Goal: Information Seeking & Learning: Learn about a topic

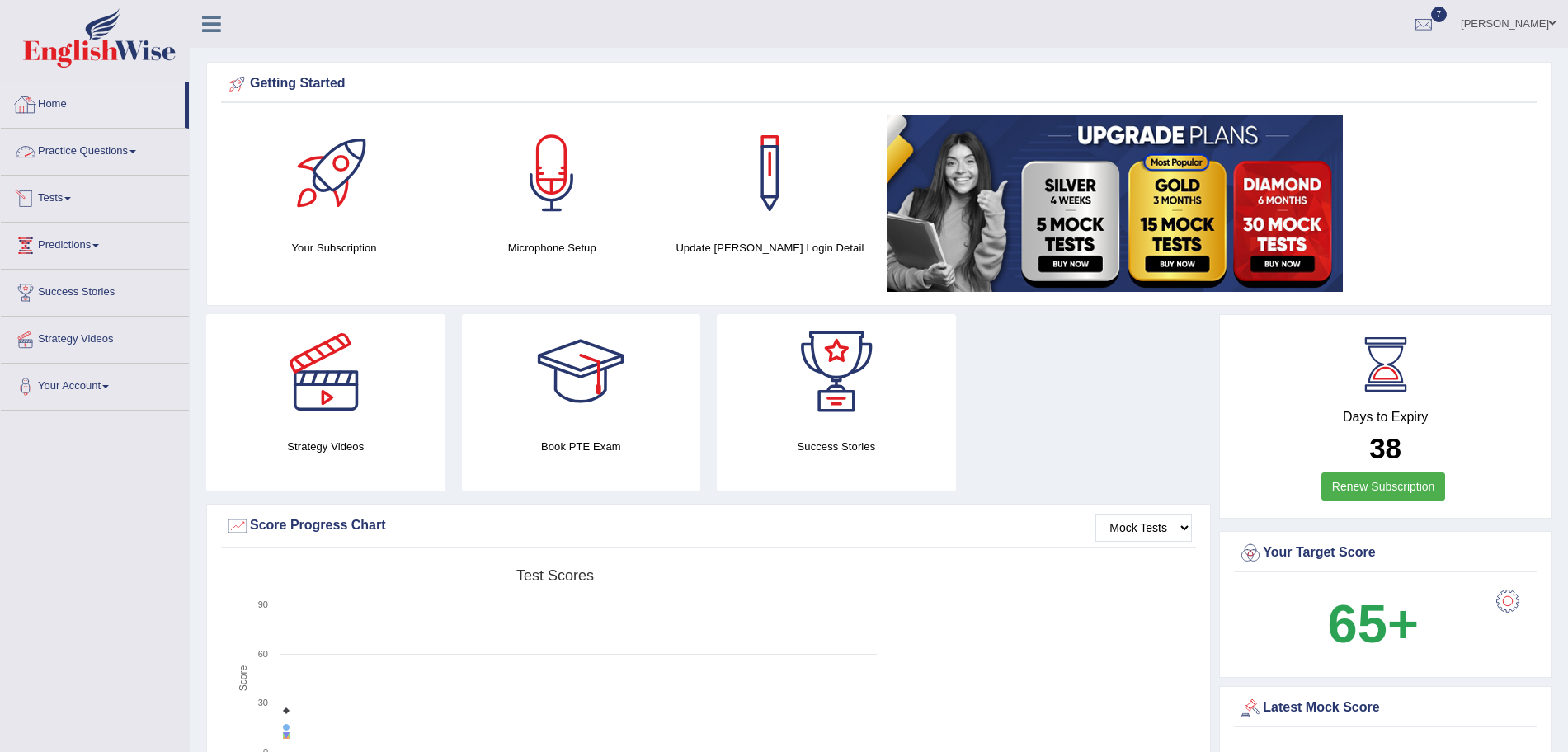
click at [85, 194] on link "Tests" at bounding box center [94, 196] width 188 height 41
click at [53, 301] on link "History" at bounding box center [108, 295] width 154 height 30
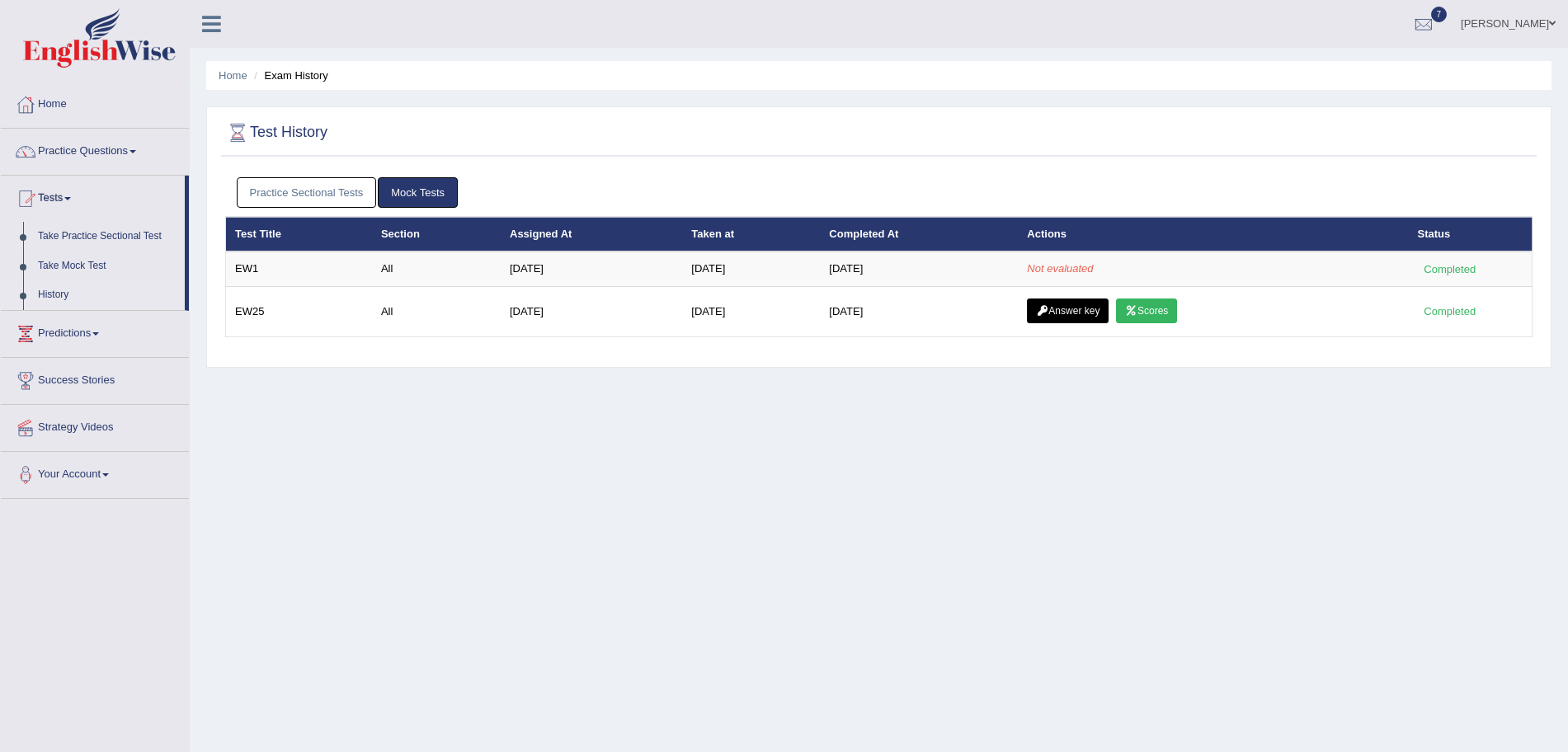
click at [1229, 250] on th "Actions" at bounding box center [1213, 234] width 390 height 35
click at [302, 178] on link "Practice Sectional Tests" at bounding box center [307, 193] width 140 height 31
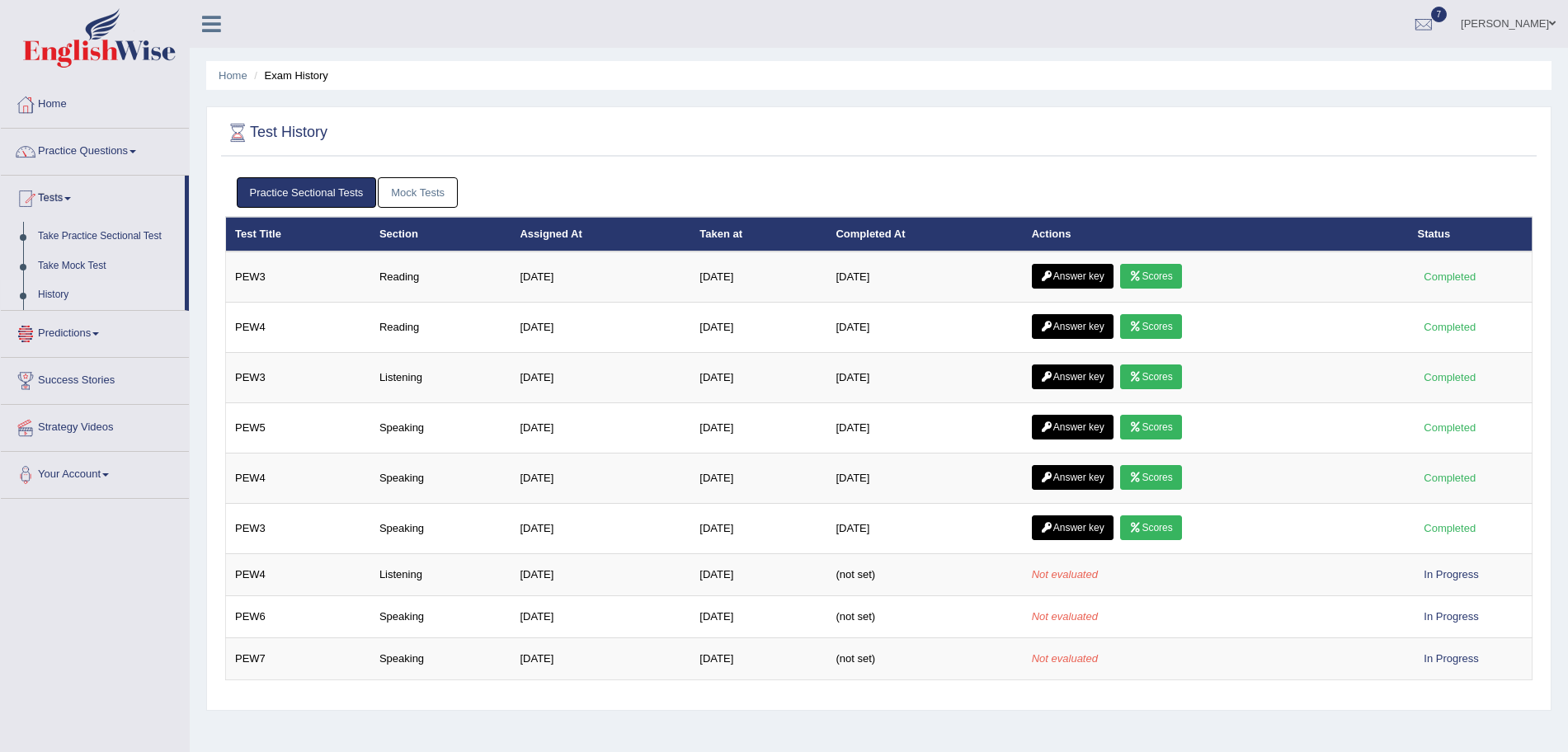
click at [63, 322] on link "Predictions" at bounding box center [94, 331] width 188 height 41
click at [419, 195] on link "Mock Tests" at bounding box center [418, 193] width 80 height 31
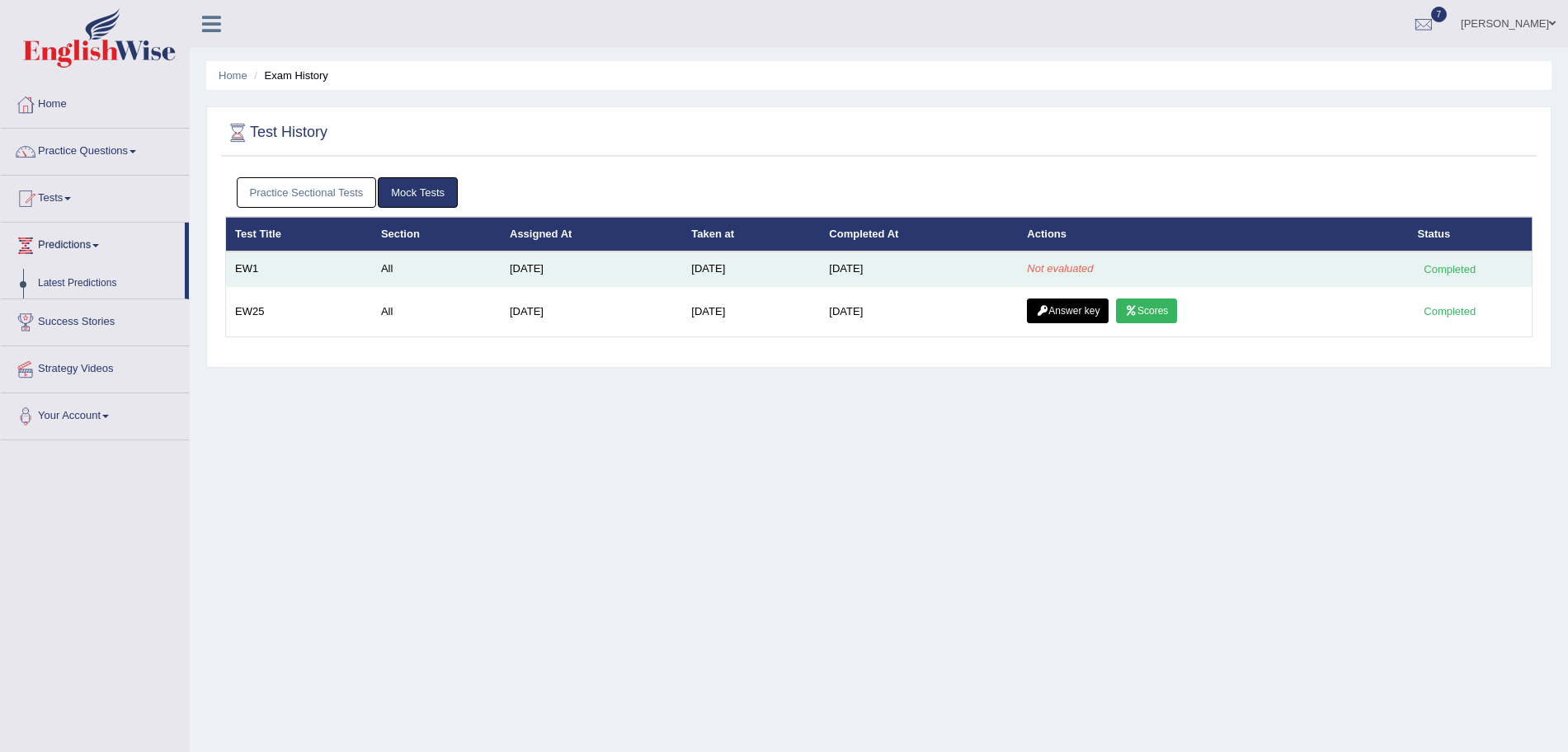
click at [485, 281] on td "All" at bounding box center [436, 269] width 128 height 35
click at [595, 276] on td "Aug 2, 2025" at bounding box center [591, 269] width 182 height 35
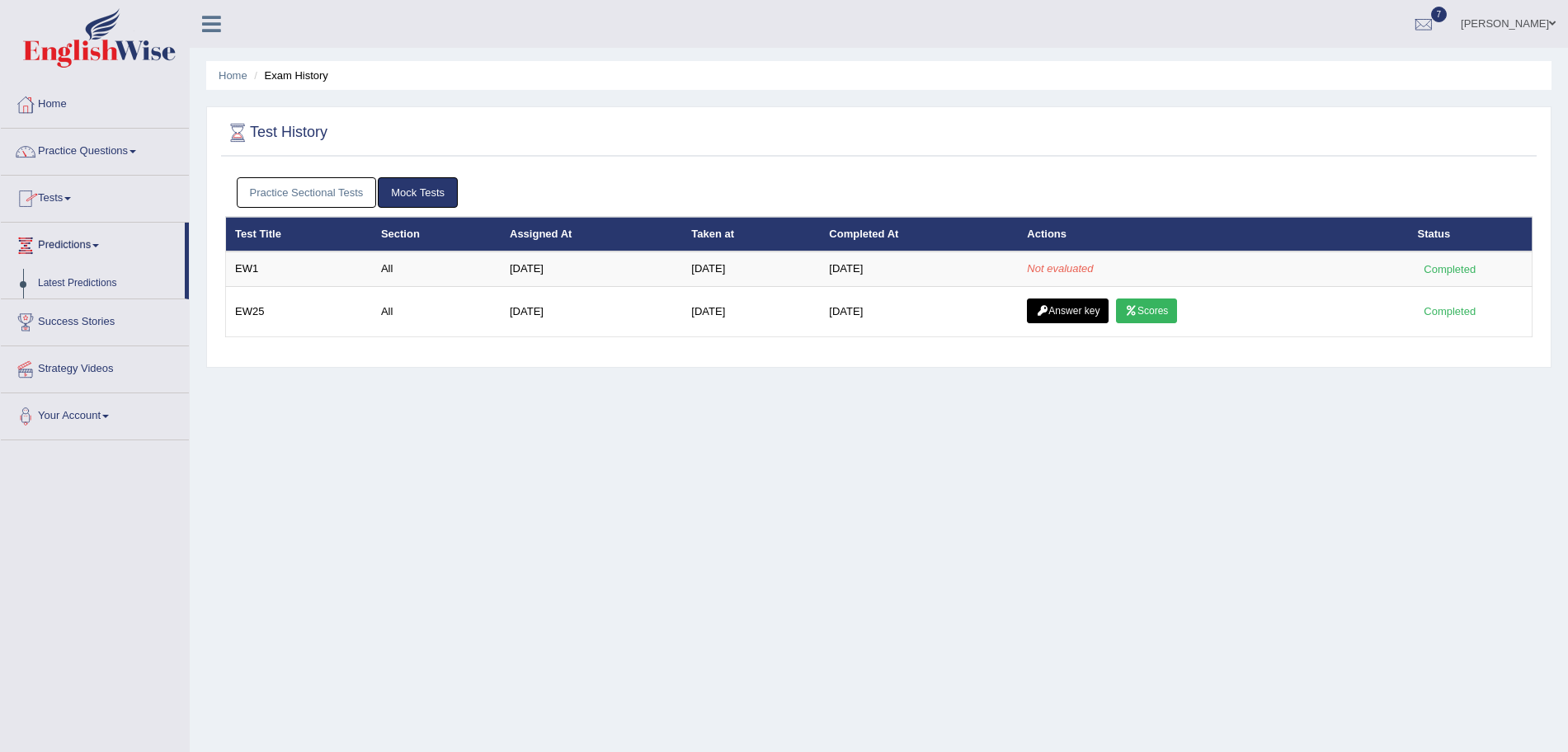
click at [85, 192] on link "Tests" at bounding box center [94, 196] width 188 height 41
click at [54, 285] on link "History" at bounding box center [108, 295] width 154 height 30
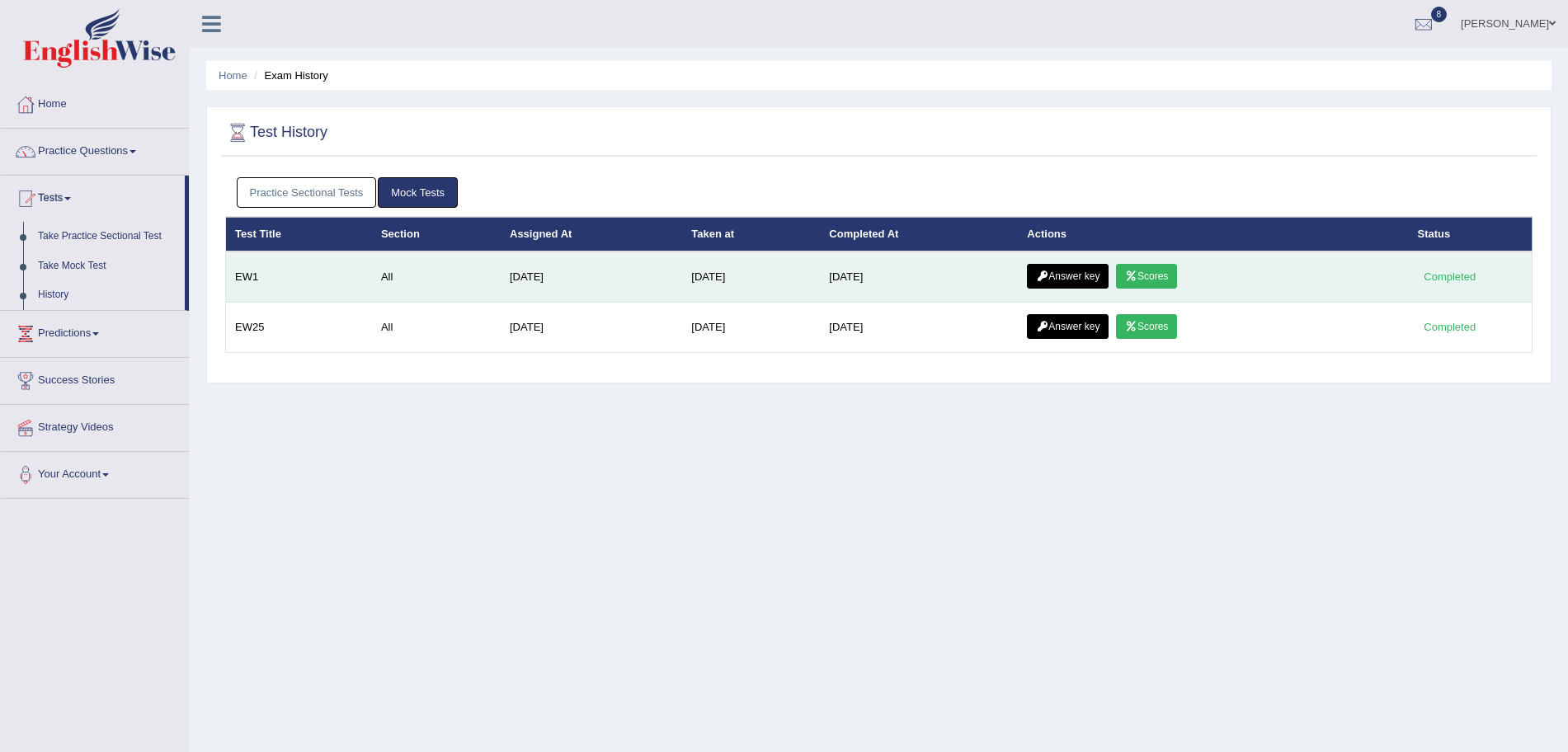
click at [1138, 276] on icon at bounding box center [1131, 276] width 13 height 10
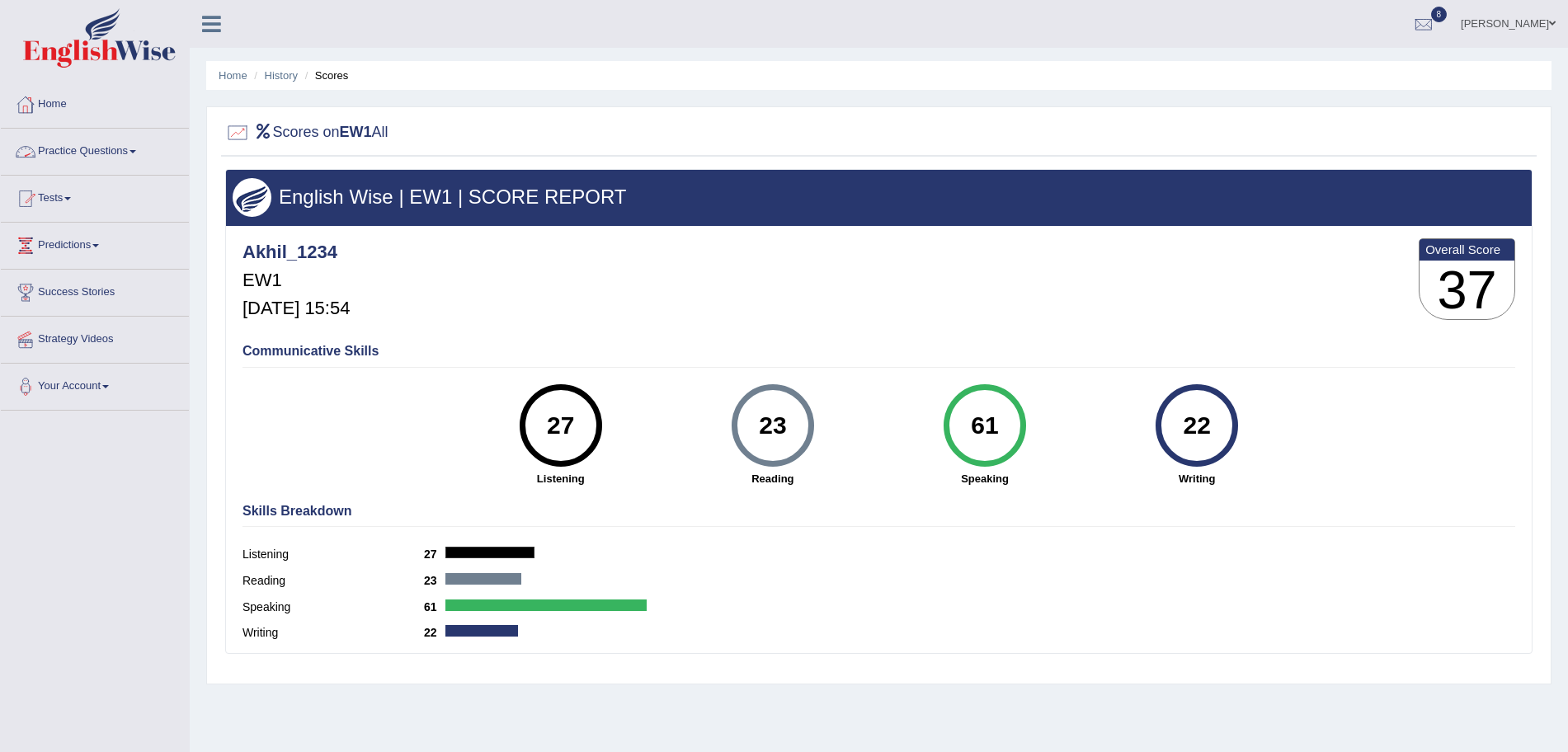
click at [122, 133] on link "Practice Questions" at bounding box center [94, 148] width 188 height 41
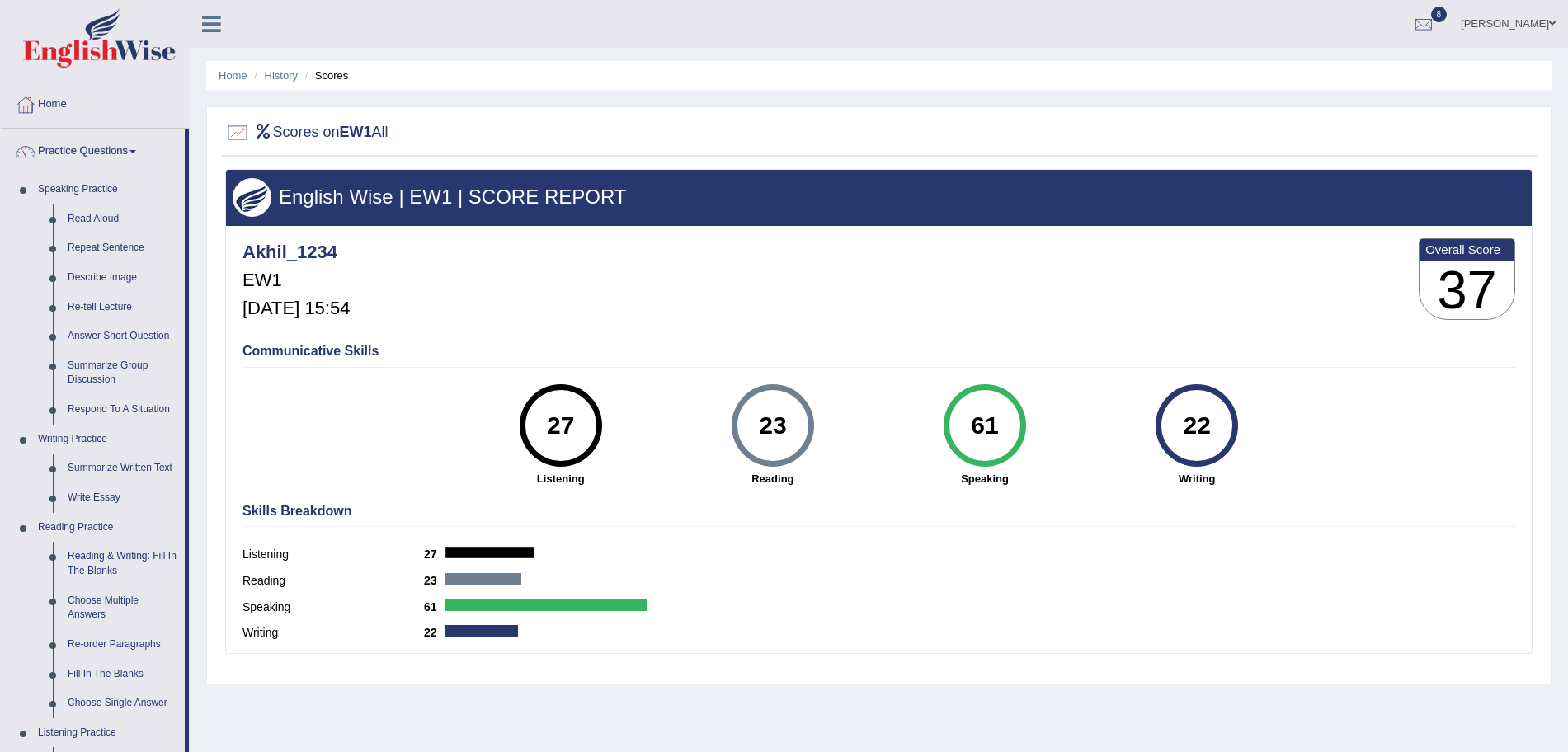
click at [122, 133] on link "Practice Questions" at bounding box center [93, 148] width 184 height 41
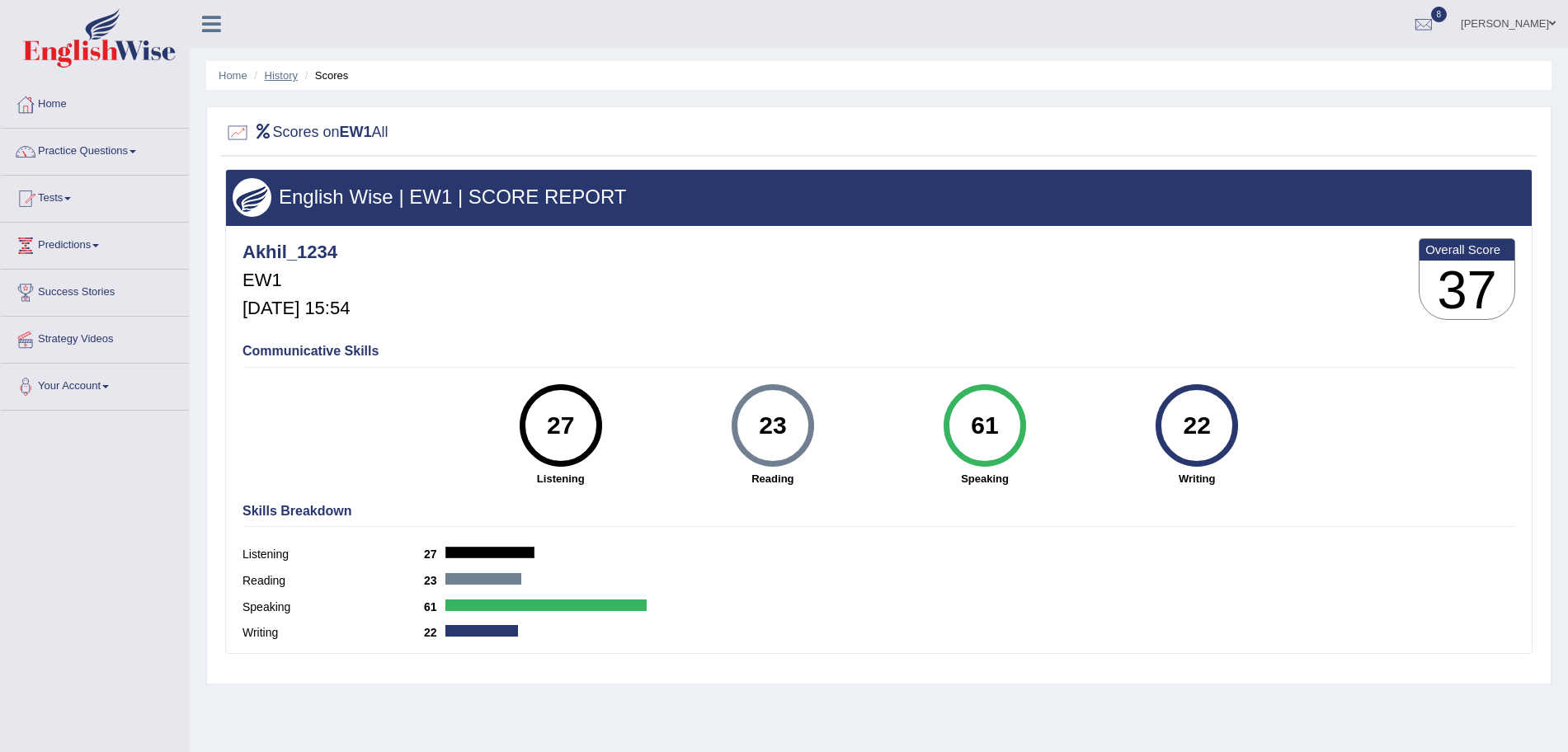
click at [274, 74] on link "History" at bounding box center [281, 75] width 33 height 13
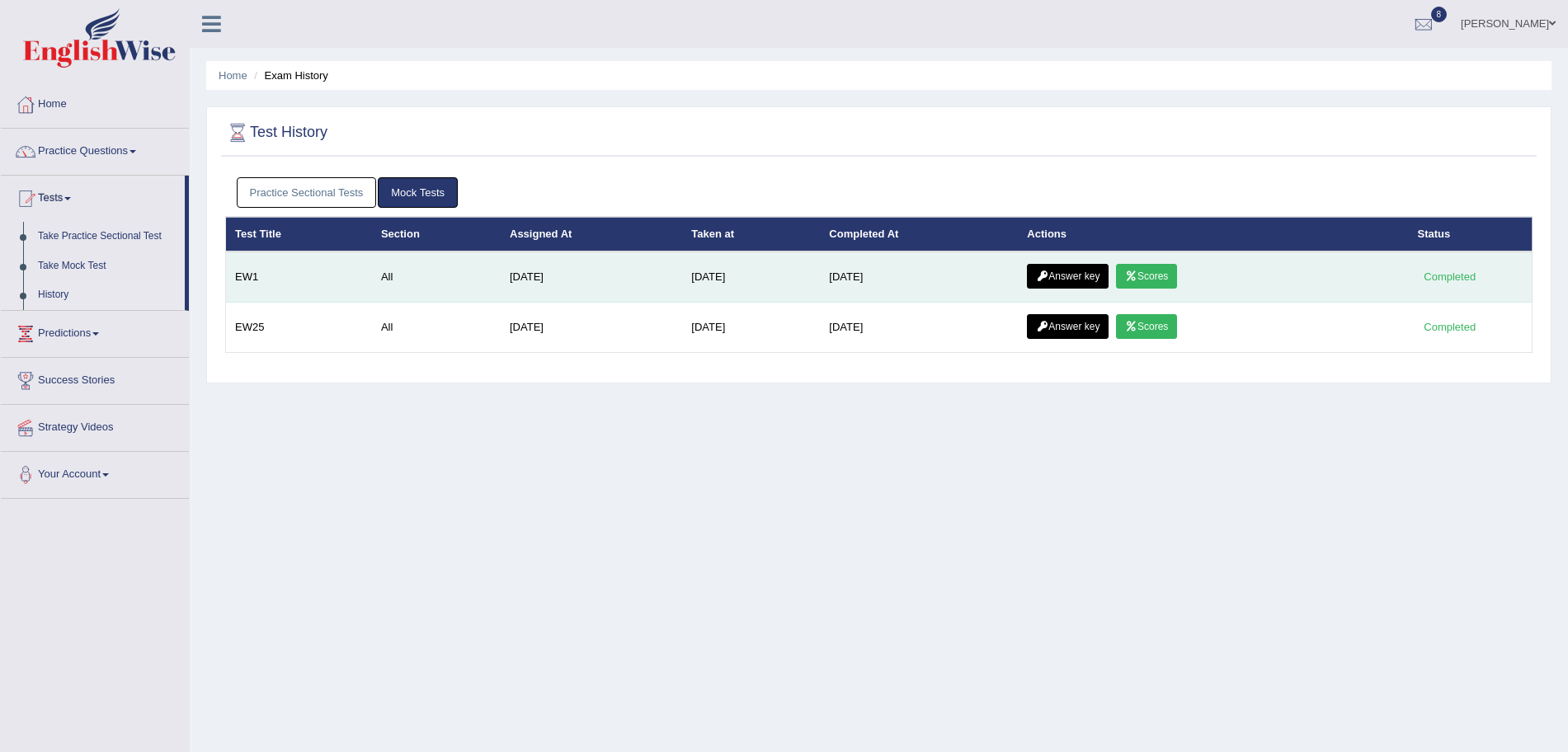
click at [1089, 270] on link "Answer key" at bounding box center [1068, 276] width 82 height 25
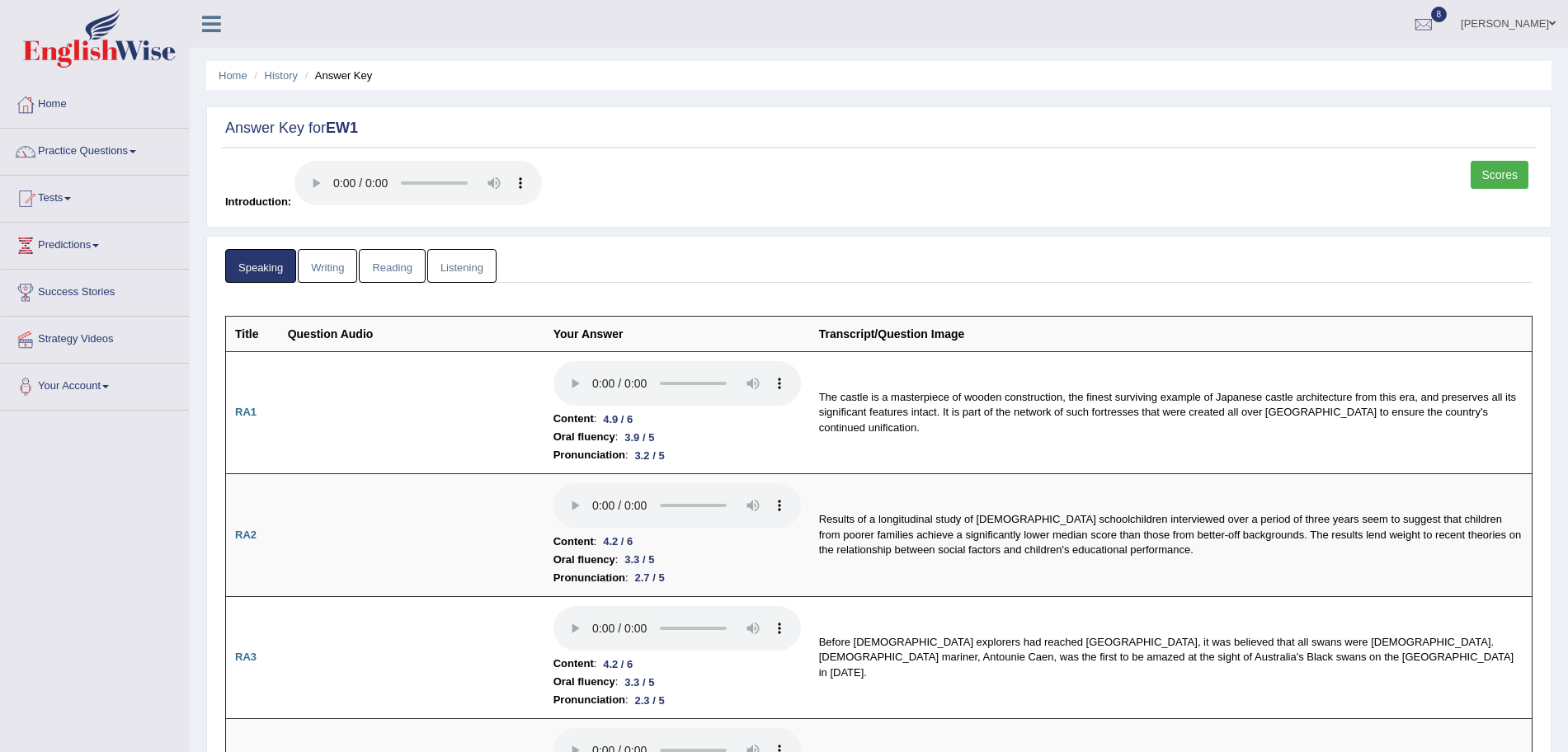
click at [327, 258] on link "Writing" at bounding box center [327, 266] width 59 height 34
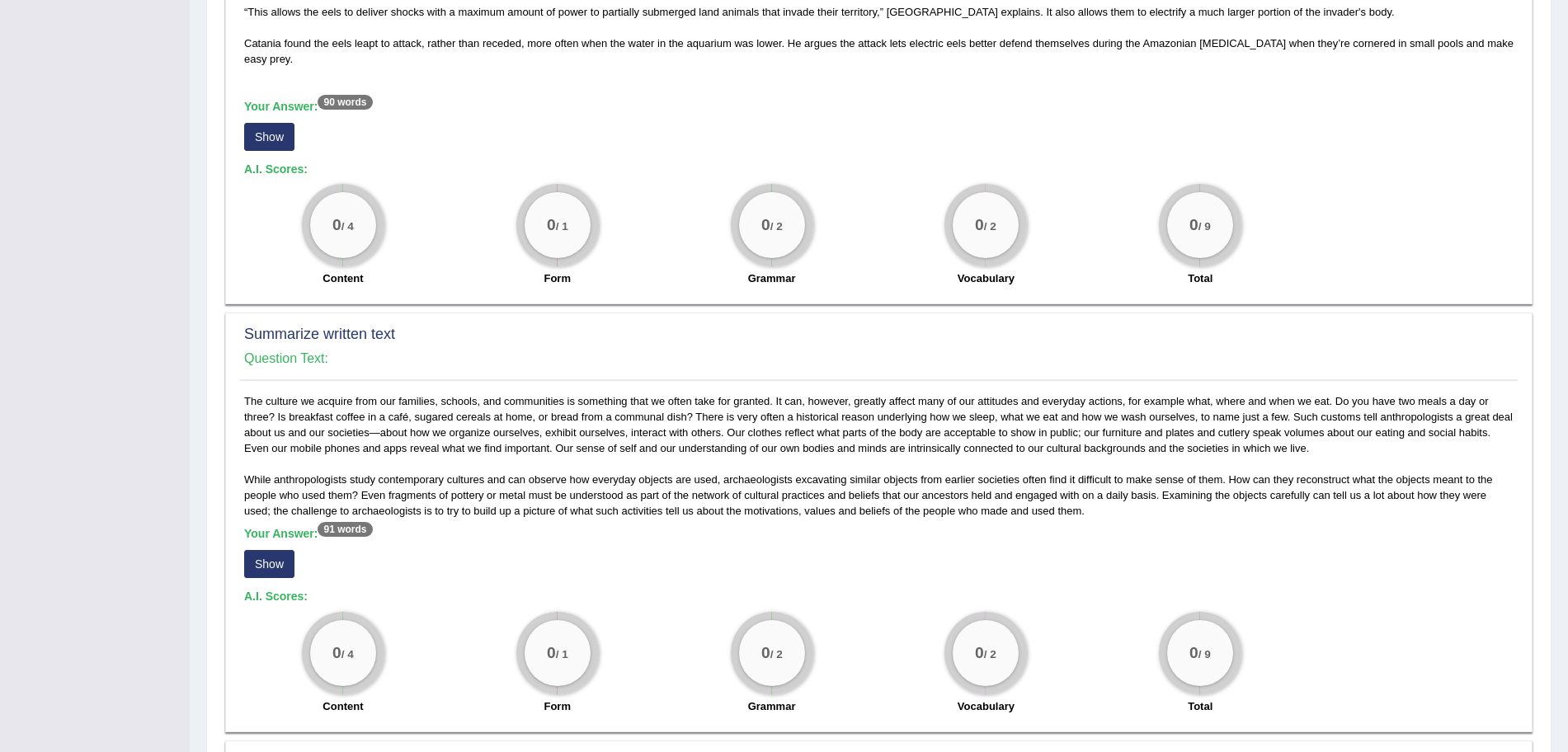
scroll to position [541, 0]
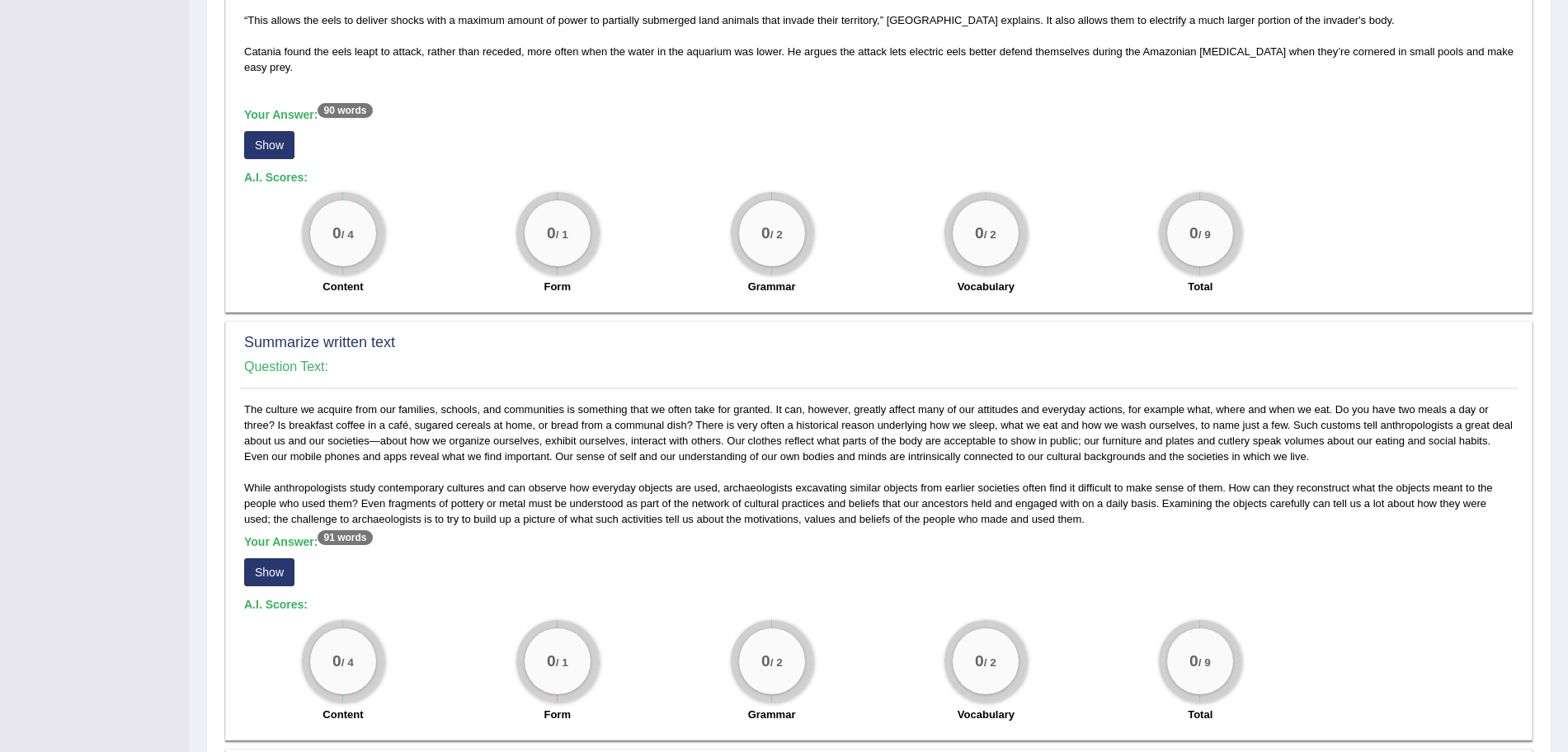
click at [254, 158] on button "Show" at bounding box center [269, 145] width 50 height 28
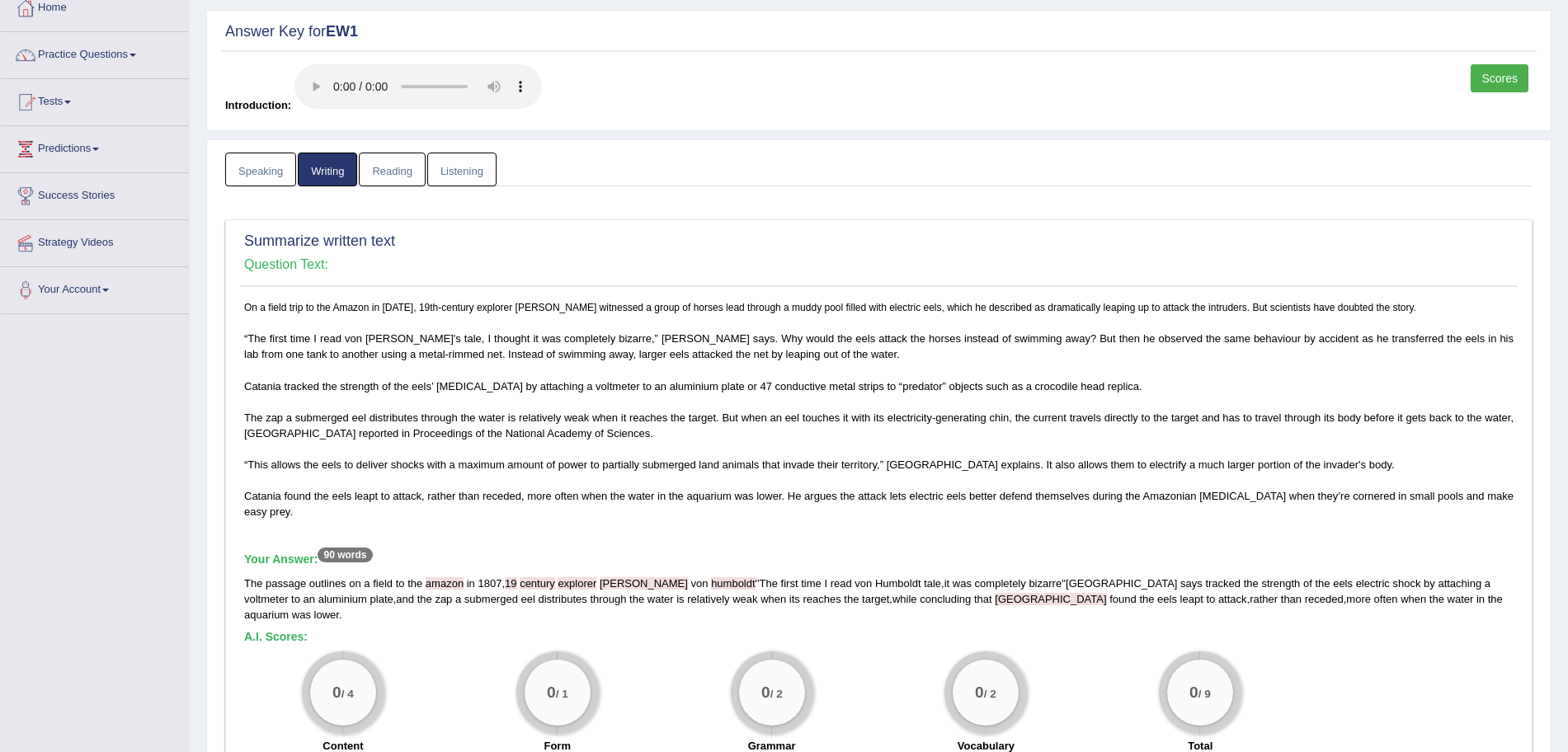
scroll to position [80, 0]
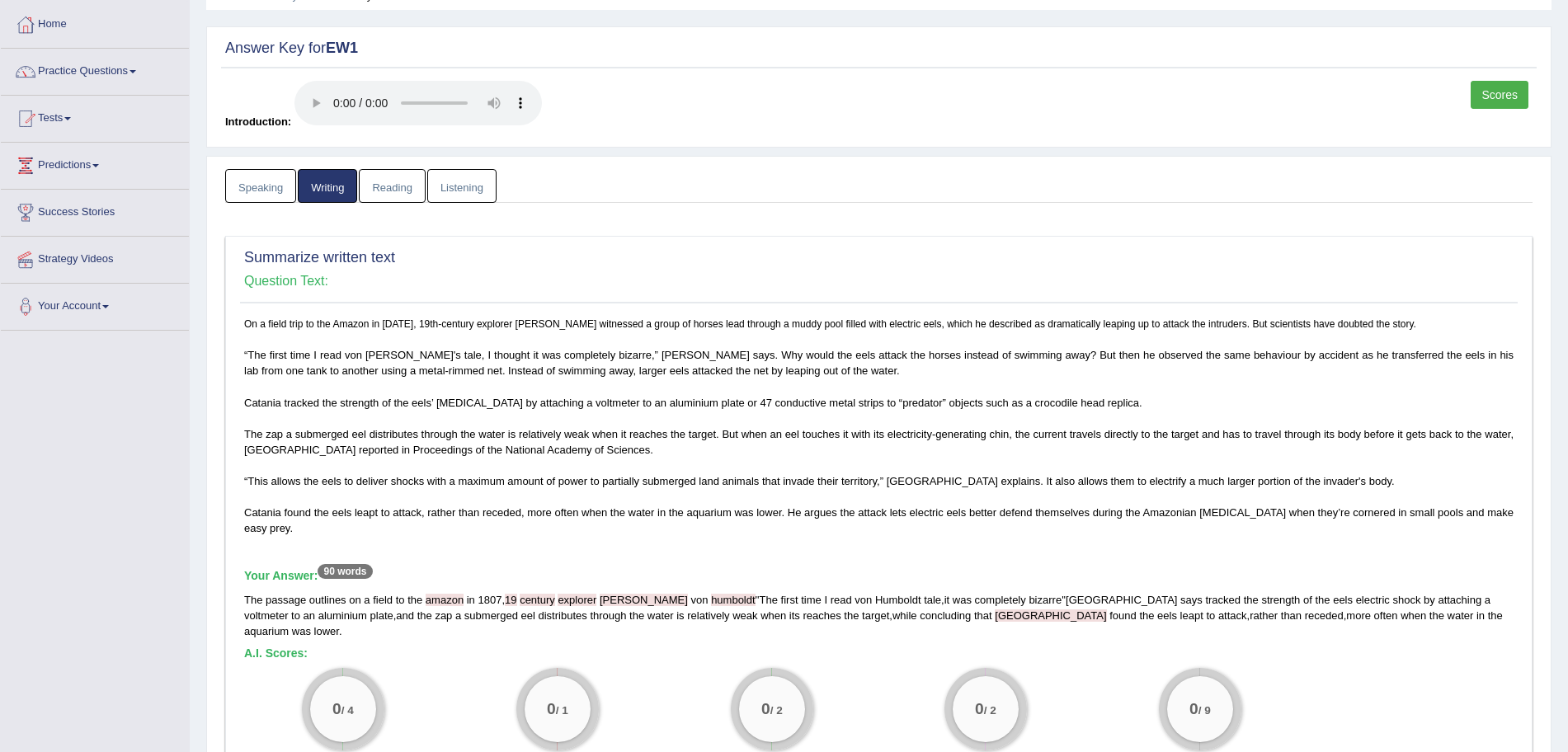
click at [403, 184] on link "Reading" at bounding box center [391, 186] width 66 height 34
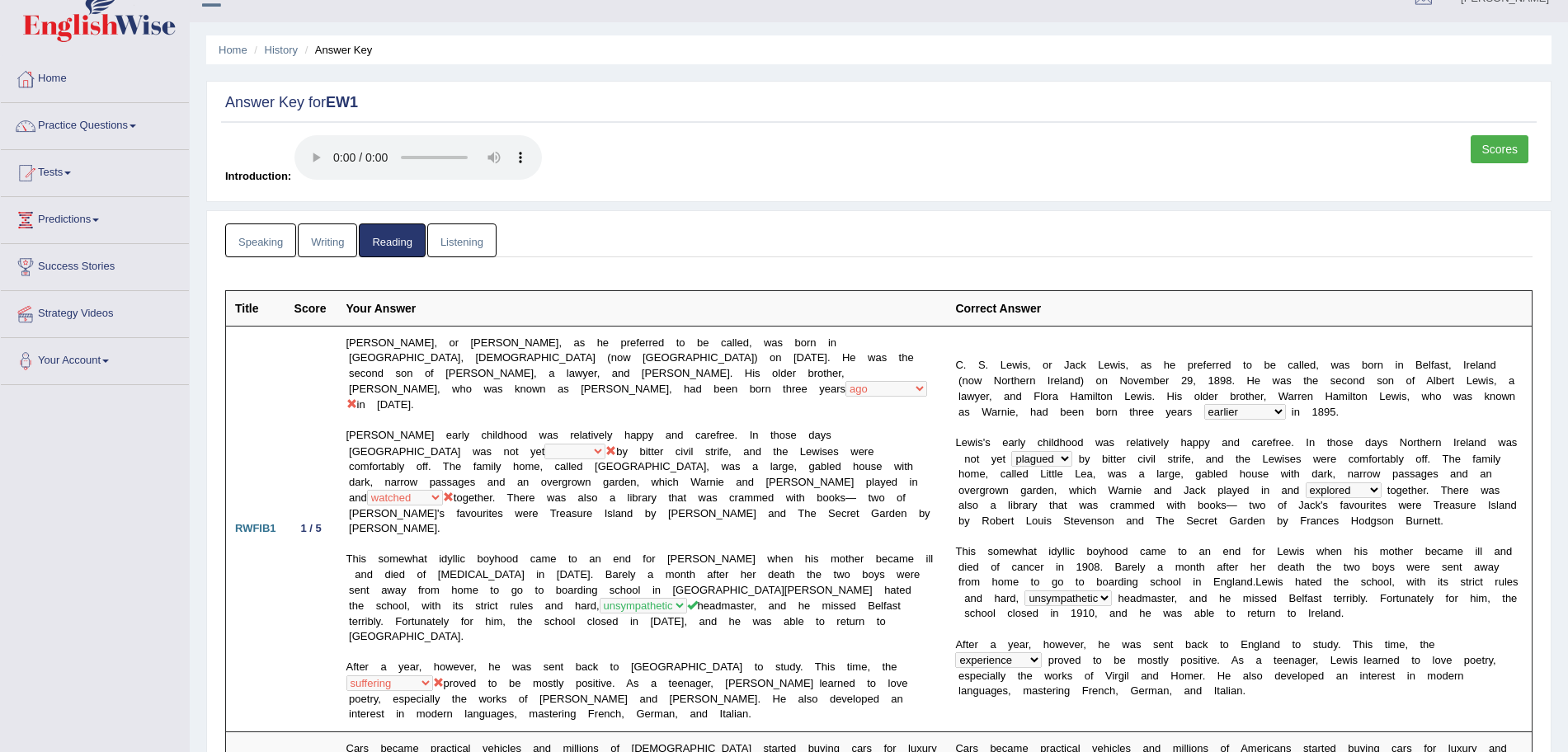
scroll to position [0, 0]
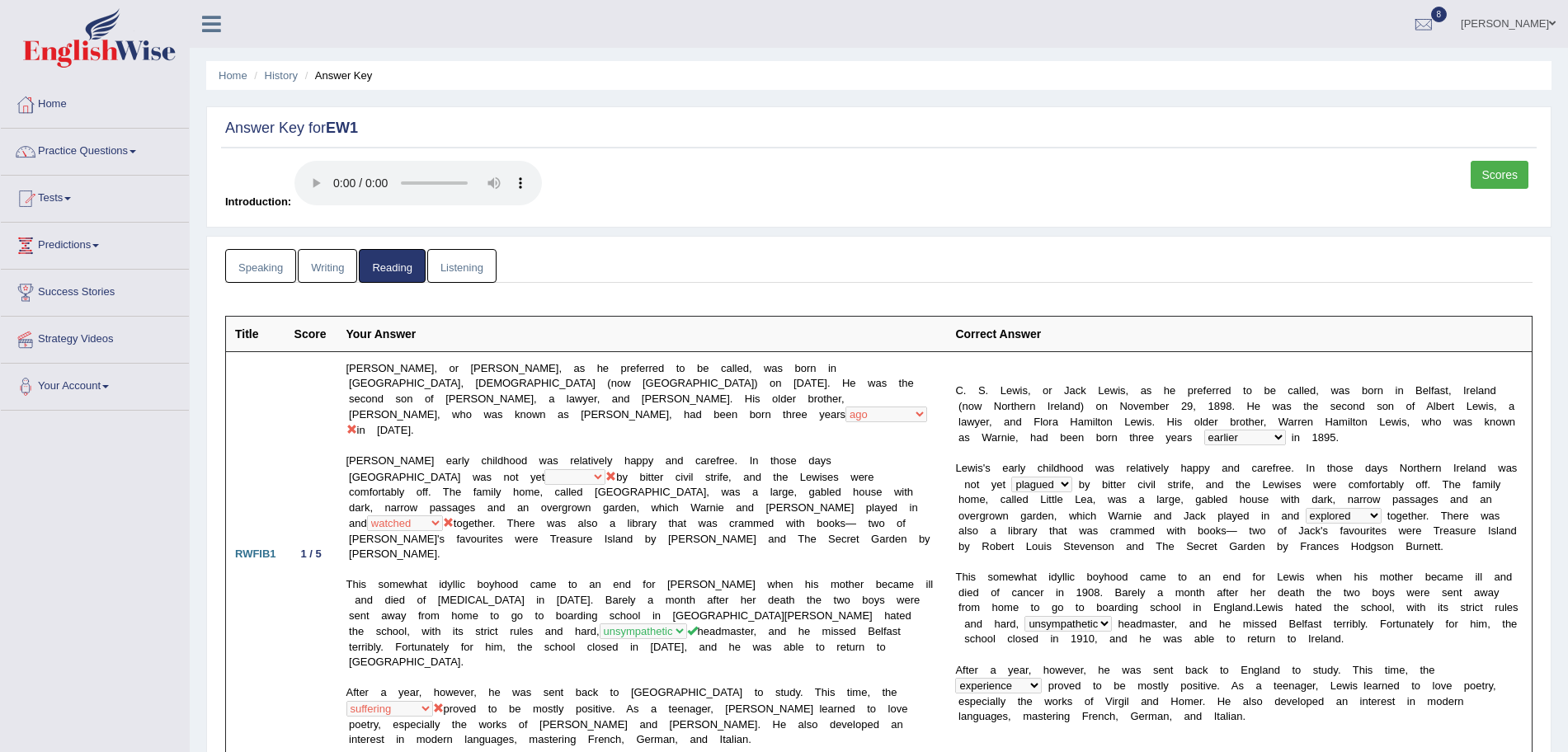
click at [465, 257] on link "Listening" at bounding box center [461, 266] width 69 height 34
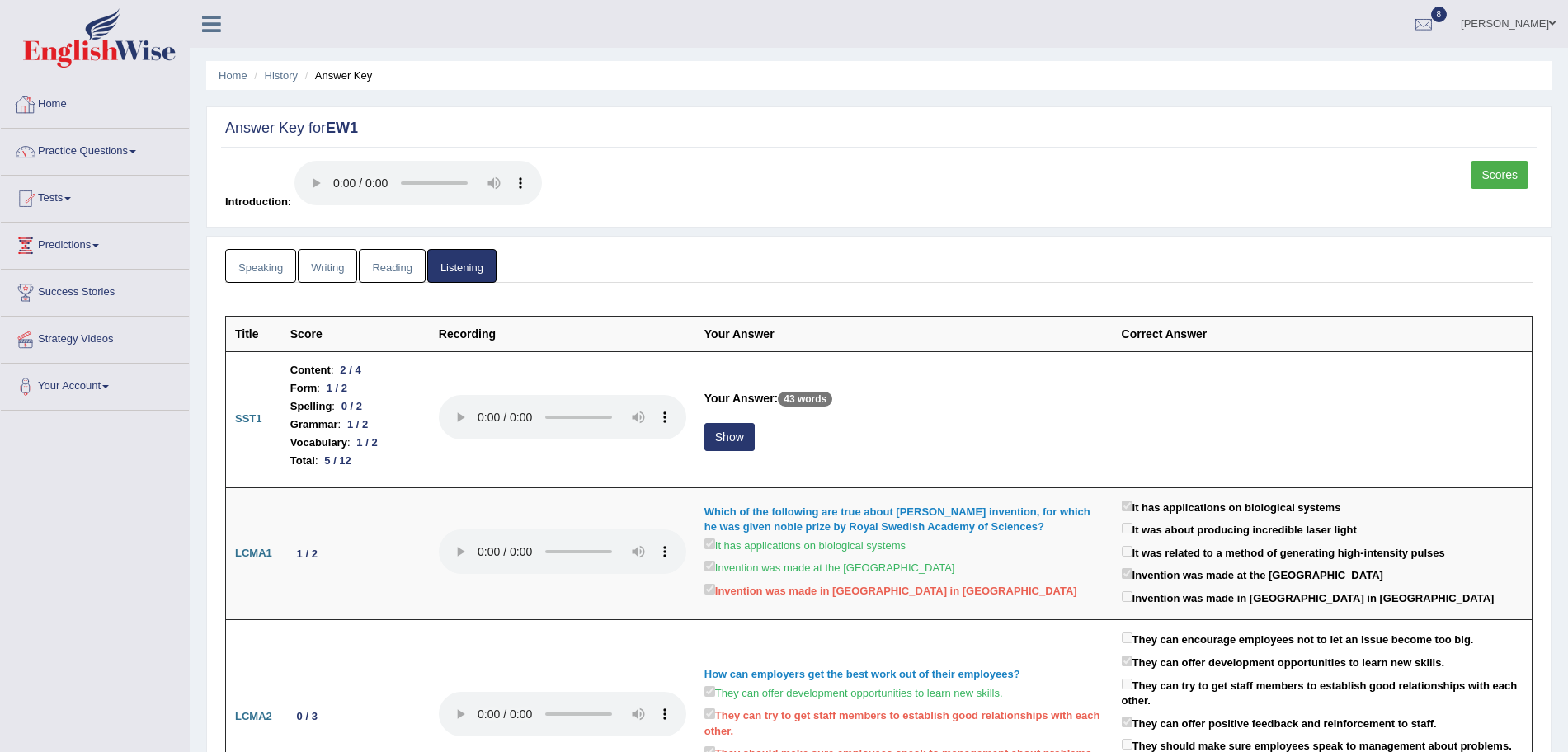
click at [334, 263] on link "Writing" at bounding box center [327, 266] width 59 height 34
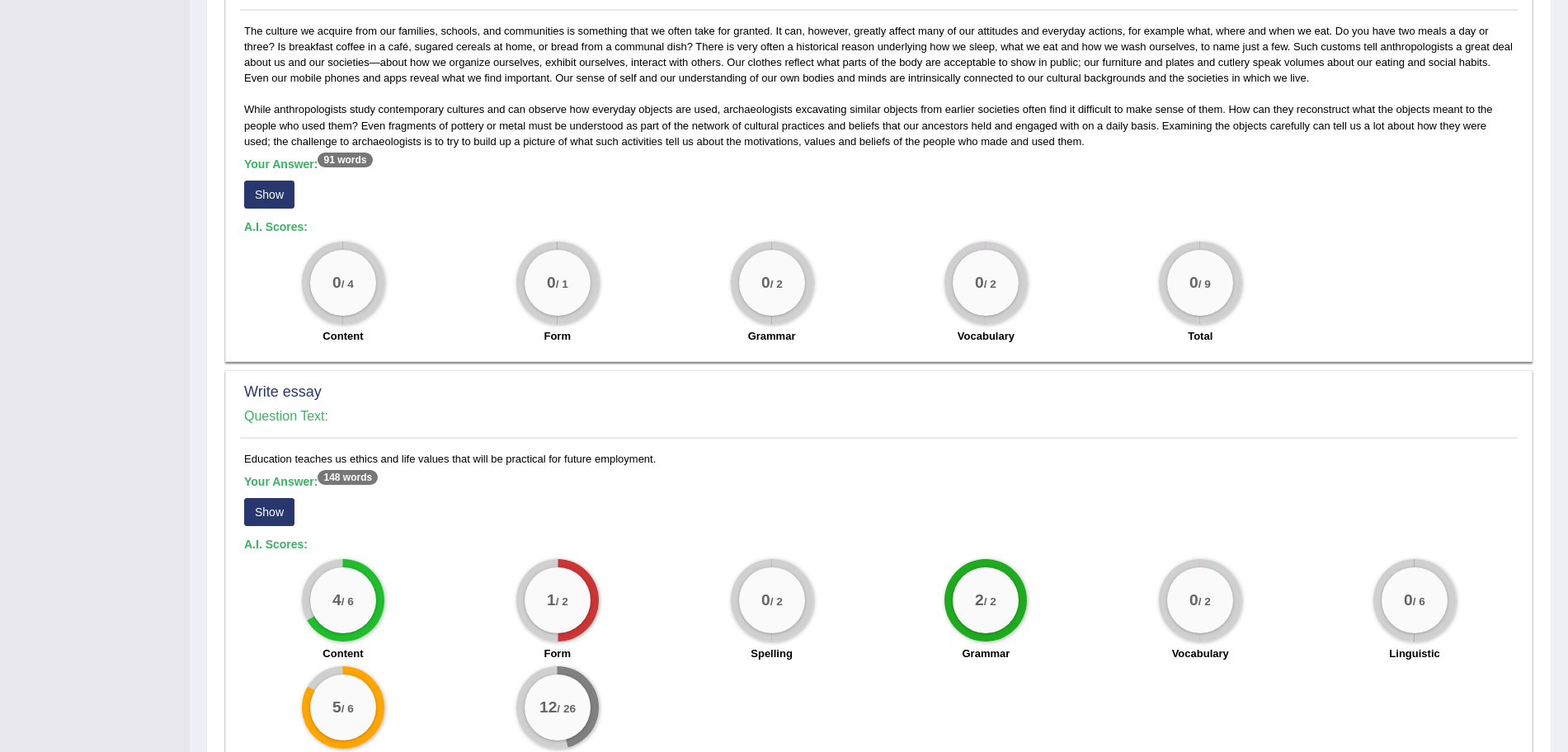
scroll to position [925, 0]
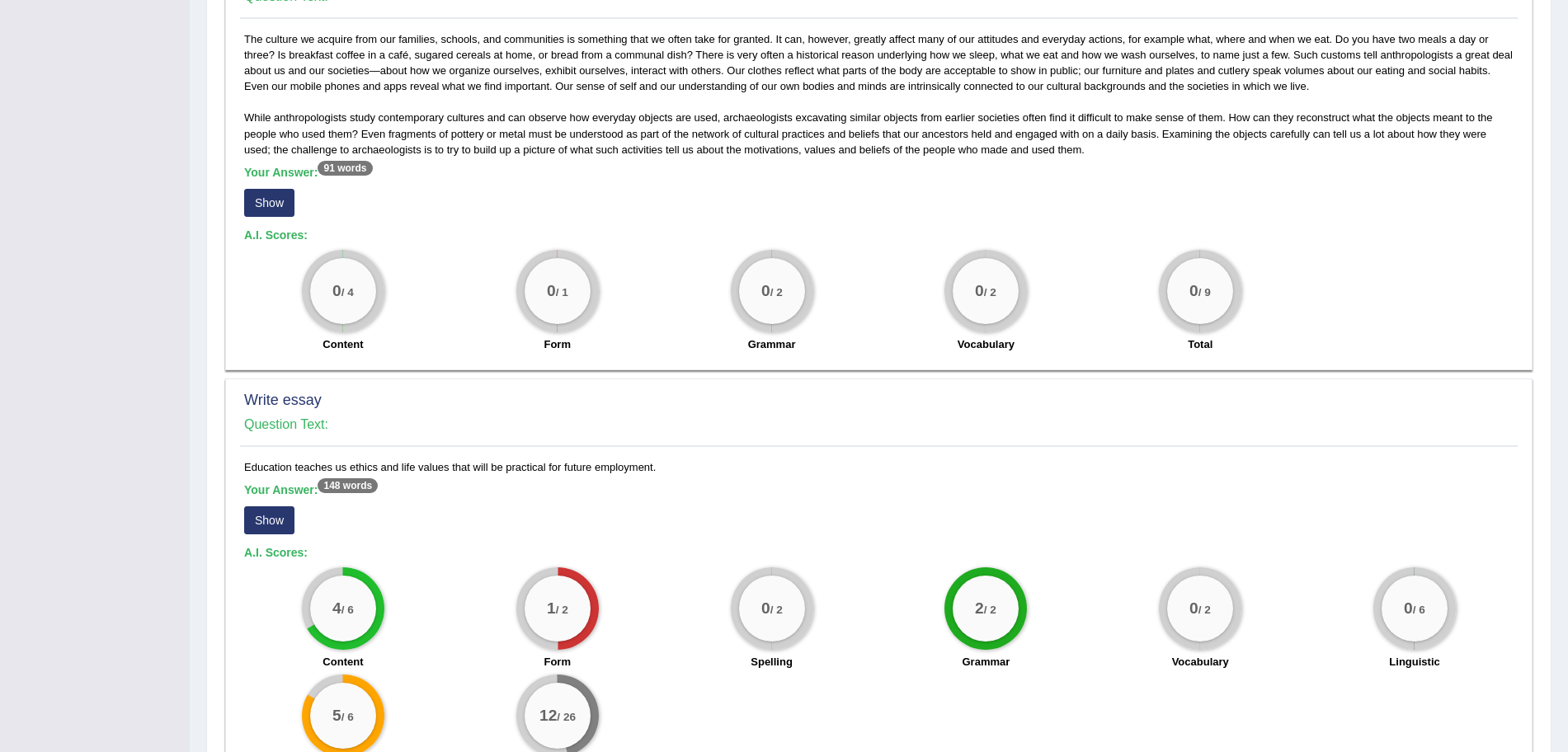
click at [263, 510] on button "Show" at bounding box center [269, 520] width 50 height 28
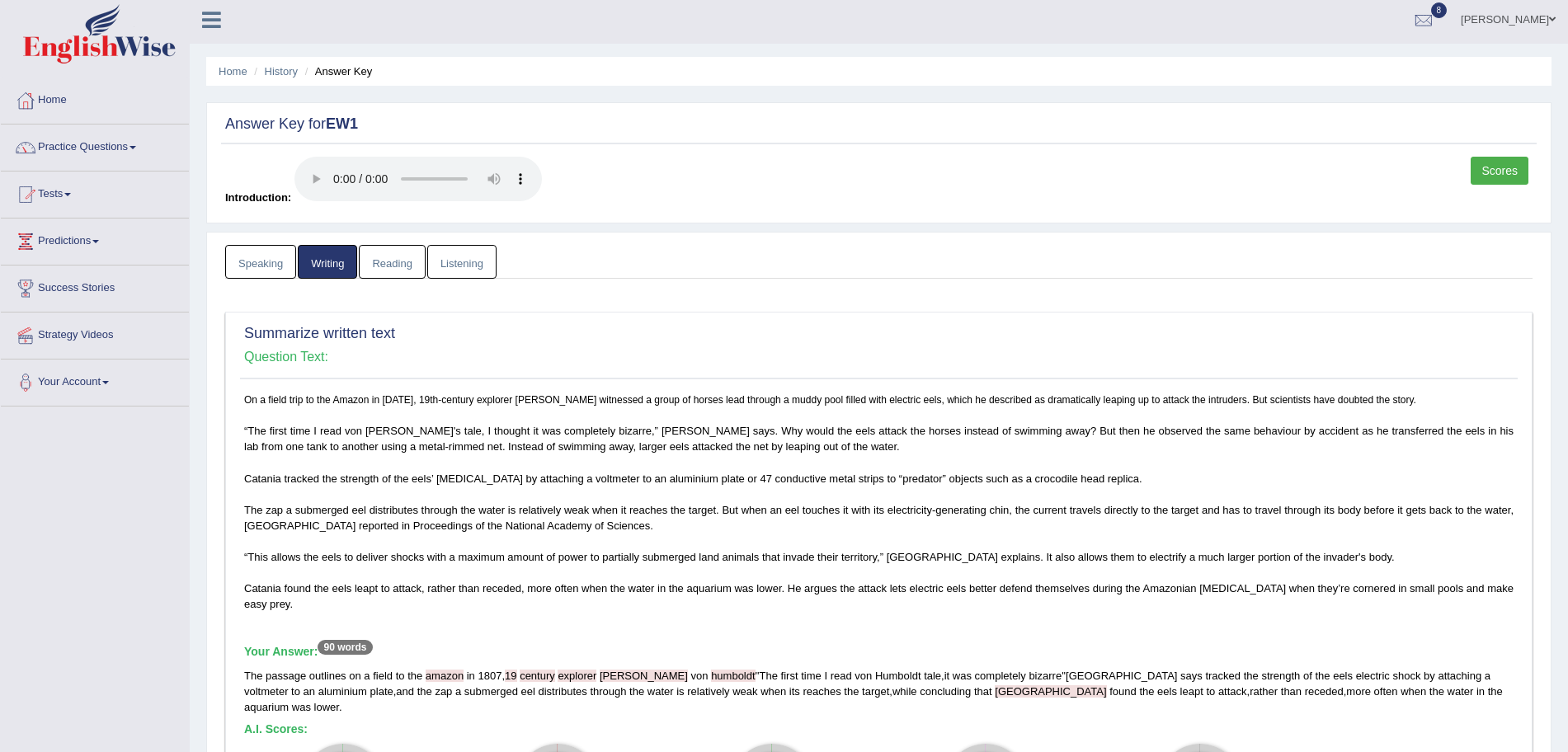
scroll to position [0, 0]
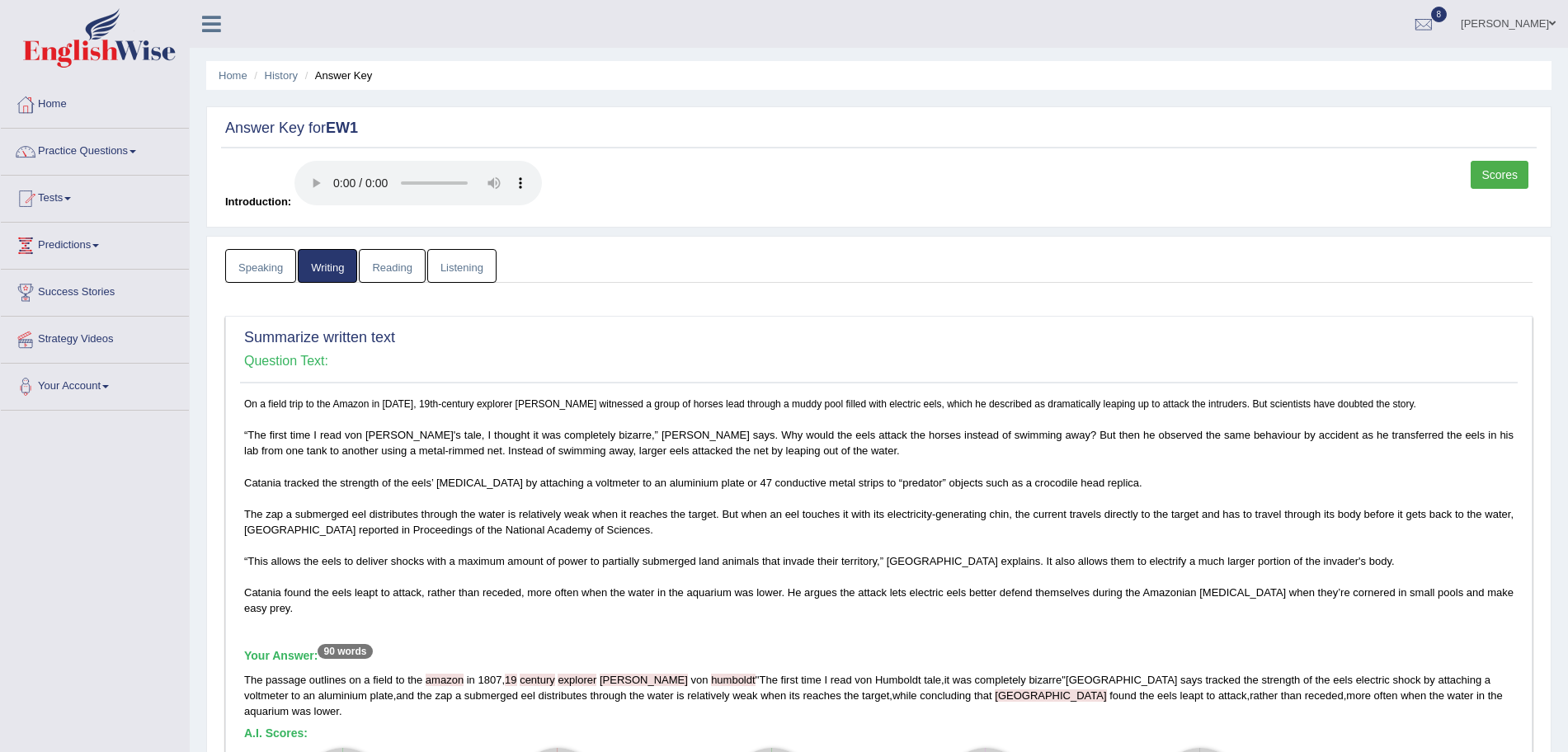
click at [395, 258] on link "Reading" at bounding box center [391, 266] width 66 height 34
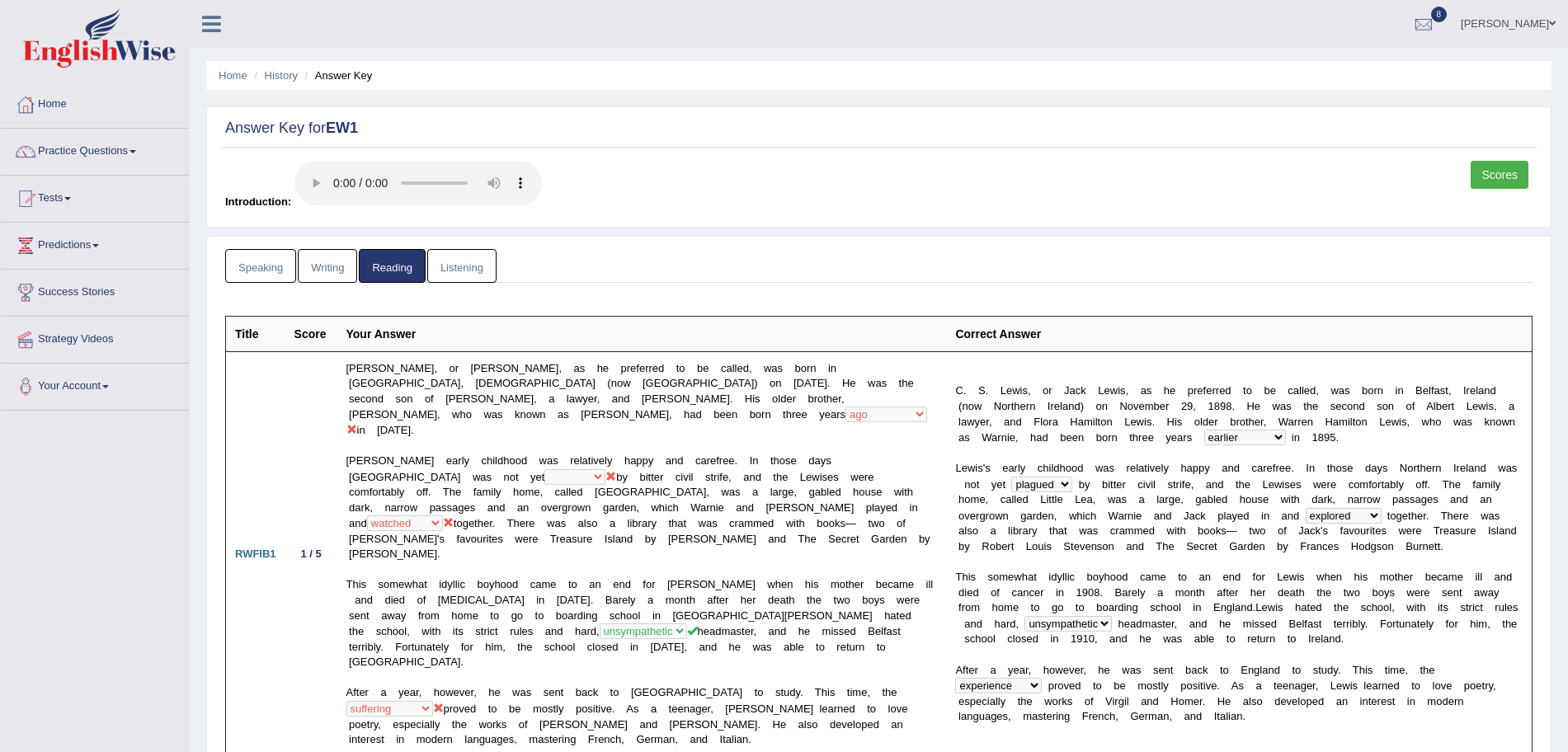
click at [455, 262] on link "Listening" at bounding box center [461, 266] width 69 height 34
